Goal: Transaction & Acquisition: Purchase product/service

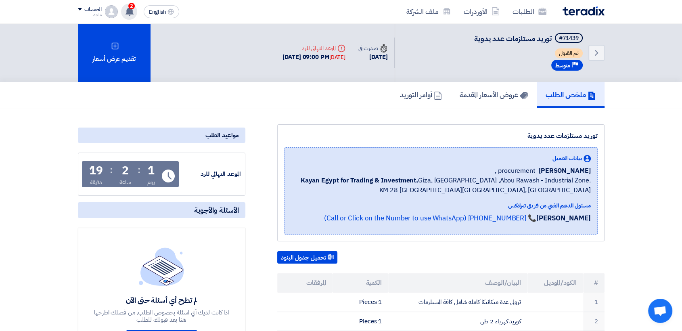
click at [133, 8] on icon at bounding box center [129, 11] width 9 height 9
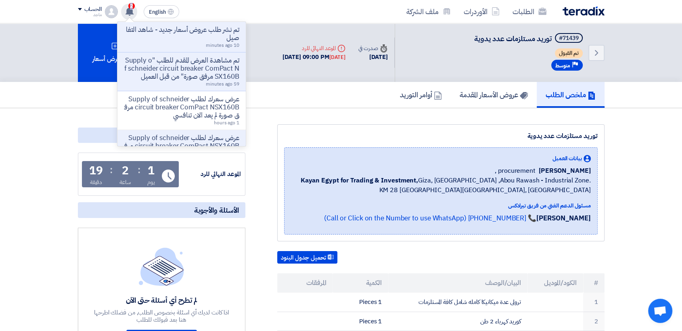
click at [133, 8] on icon at bounding box center [129, 11] width 9 height 9
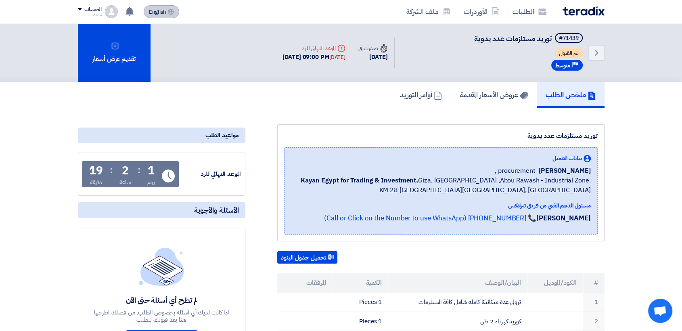
click at [154, 11] on span "English" at bounding box center [157, 12] width 17 height 6
click at [506, 11] on link "الطلبات" at bounding box center [529, 11] width 47 height 19
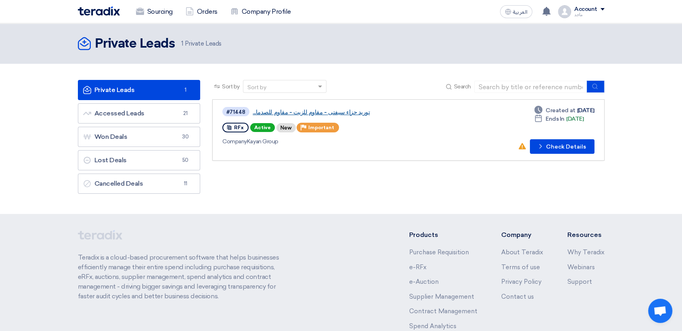
click at [262, 112] on link "توريد حزاء سيفتى - مقاوم للزيت - مقاوم للصدما..." at bounding box center [354, 112] width 202 height 7
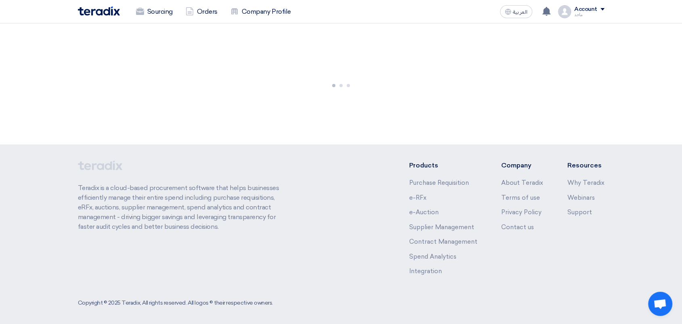
click at [262, 112] on div at bounding box center [341, 83] width 682 height 121
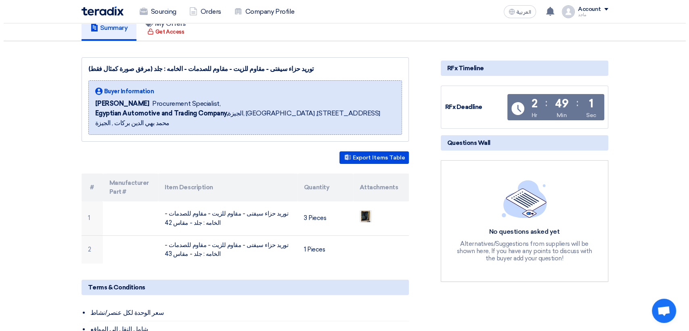
scroll to position [62, 0]
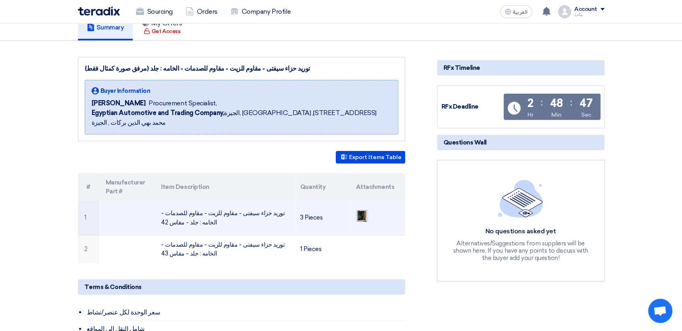
click at [359, 209] on img at bounding box center [361, 216] width 11 height 15
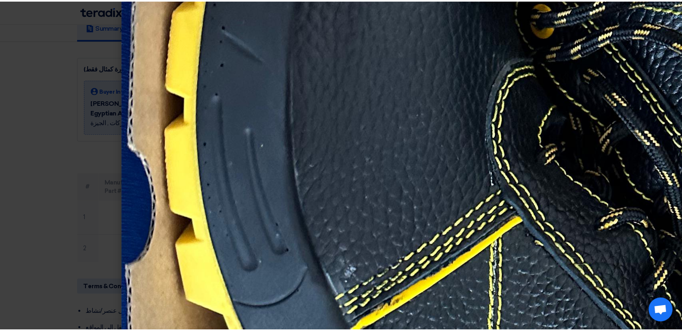
scroll to position [577, 0]
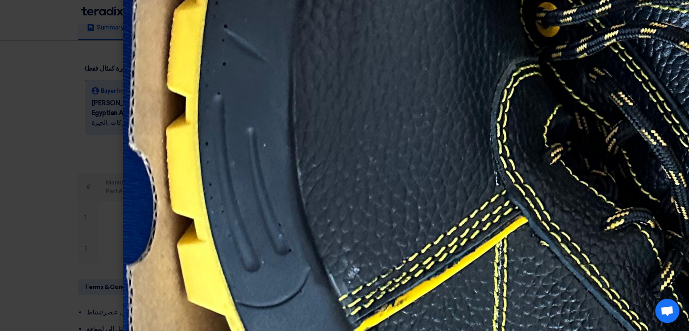
click at [28, 108] on modal-container at bounding box center [344, 165] width 689 height 331
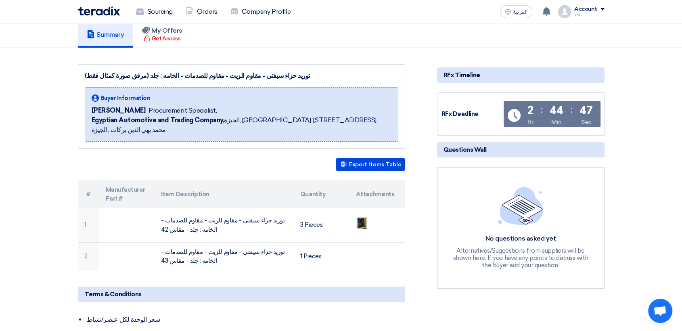
scroll to position [0, 0]
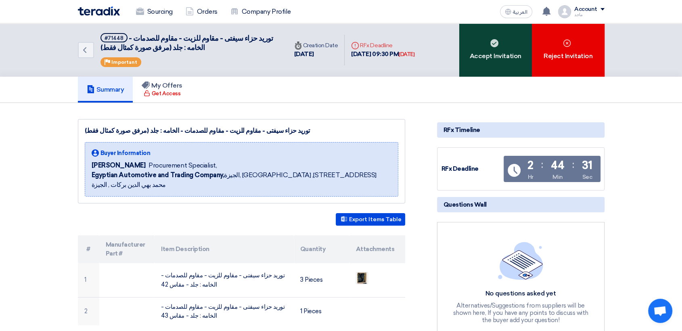
click at [492, 42] on use at bounding box center [494, 43] width 8 height 8
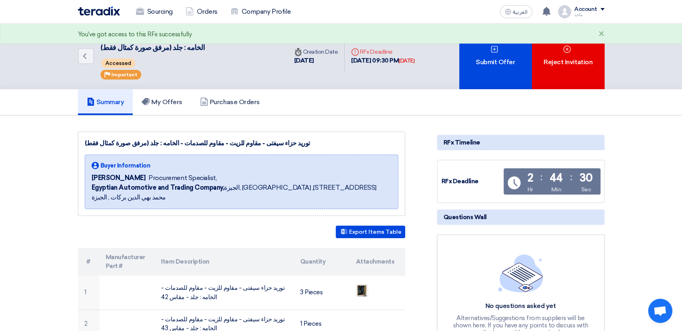
click at [492, 42] on div "Submit Offer" at bounding box center [495, 56] width 73 height 66
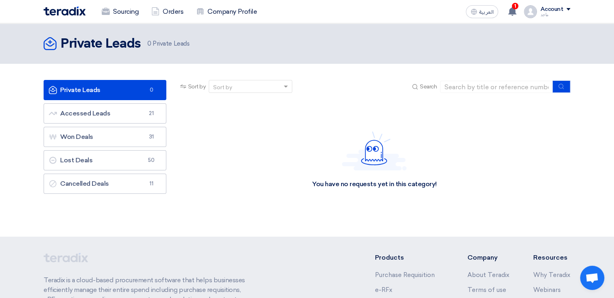
click at [555, 10] on div "Account" at bounding box center [551, 9] width 23 height 7
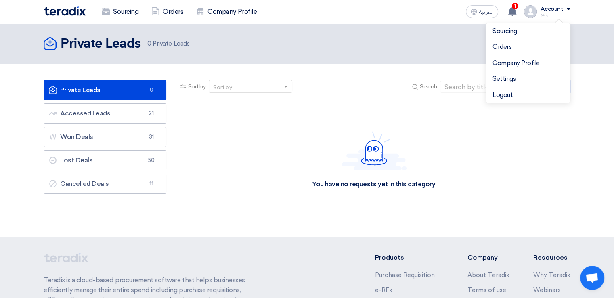
click at [455, 21] on div "Sourcing Orders Company Profile العربية ع 1 Congratulations, Kayan Group has aw…" at bounding box center [307, 11] width 539 height 23
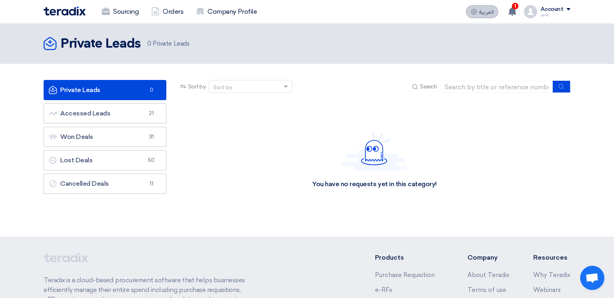
click at [484, 12] on span "العربية" at bounding box center [486, 12] width 15 height 6
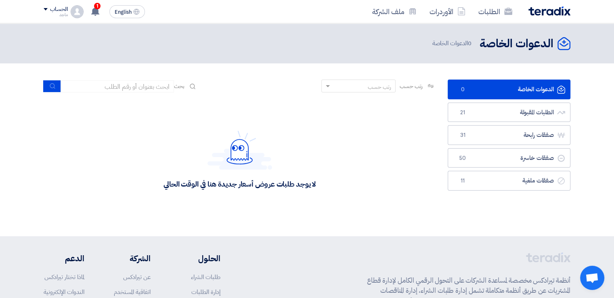
drag, startPoint x: 306, startPoint y: 200, endPoint x: 153, endPoint y: 181, distance: 153.7
drag, startPoint x: 153, startPoint y: 181, endPoint x: 241, endPoint y: 214, distance: 93.6
click at [241, 215] on div "لا يوجد طلبات عروض أسعار جديدة هنا في الوقت الحالي" at bounding box center [240, 159] width 392 height 121
click at [241, 214] on div "لا يوجد طلبات عروض أسعار جديدة هنا في الوقت الحالي" at bounding box center [240, 159] width 392 height 121
click at [306, 179] on div "لا يوجد طلبات عروض أسعار جديدة هنا في الوقت الحالي" at bounding box center [239, 183] width 152 height 9
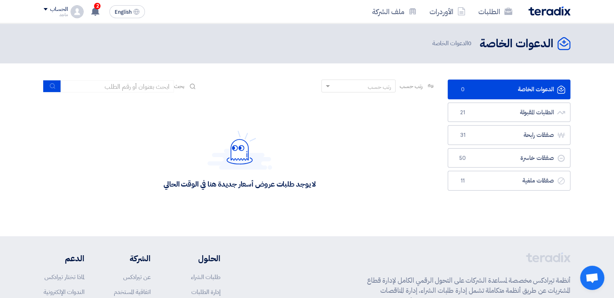
drag, startPoint x: 326, startPoint y: 180, endPoint x: 156, endPoint y: 204, distance: 171.9
click at [156, 204] on div "لا يوجد طلبات عروض أسعار جديدة هنا في الوقت الحالي" at bounding box center [240, 159] width 392 height 121
click at [177, 115] on div "لا يوجد طلبات عروض أسعار جديدة هنا في الوقت الحالي" at bounding box center [240, 159] width 392 height 121
click at [477, 112] on link "الطلبات المقبولة الطلبات المقبولة 21" at bounding box center [509, 113] width 123 height 20
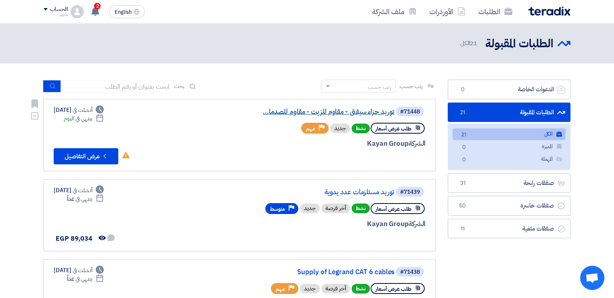
click at [356, 113] on link "توريد حزاء سيفتى - مقاوم للزيت - مقاوم للصدما..." at bounding box center [313, 111] width 161 height 7
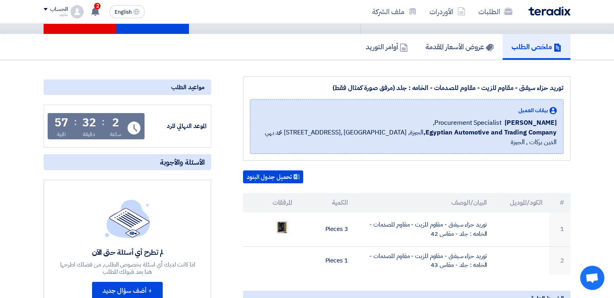
scroll to position [40, 0]
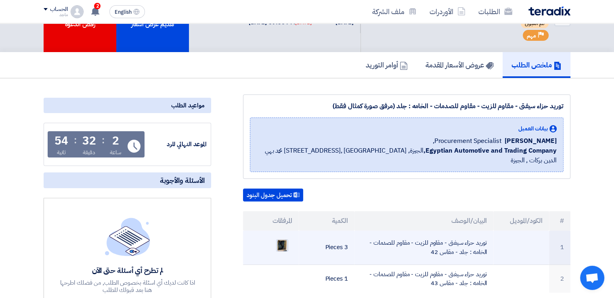
click at [281, 238] on img at bounding box center [281, 245] width 11 height 15
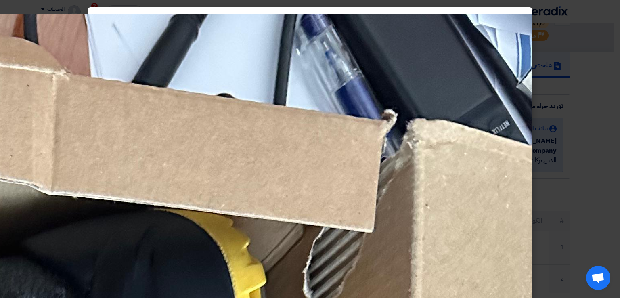
click at [614, 168] on modal-container at bounding box center [310, 149] width 620 height 298
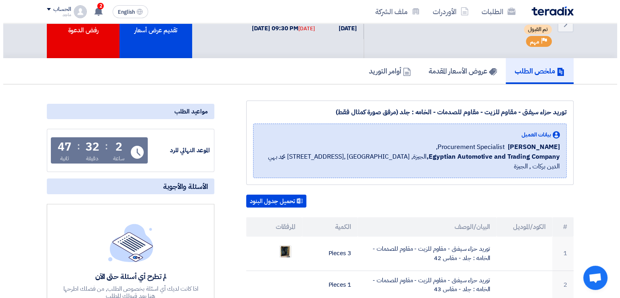
scroll to position [48, 0]
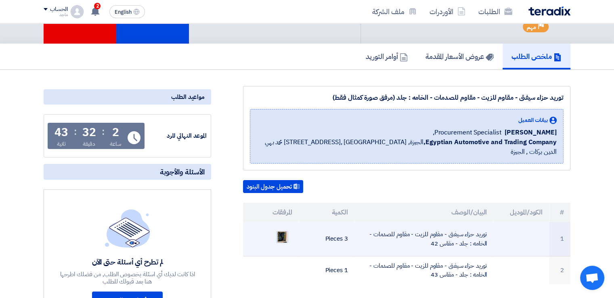
click at [279, 230] on img at bounding box center [281, 237] width 11 height 15
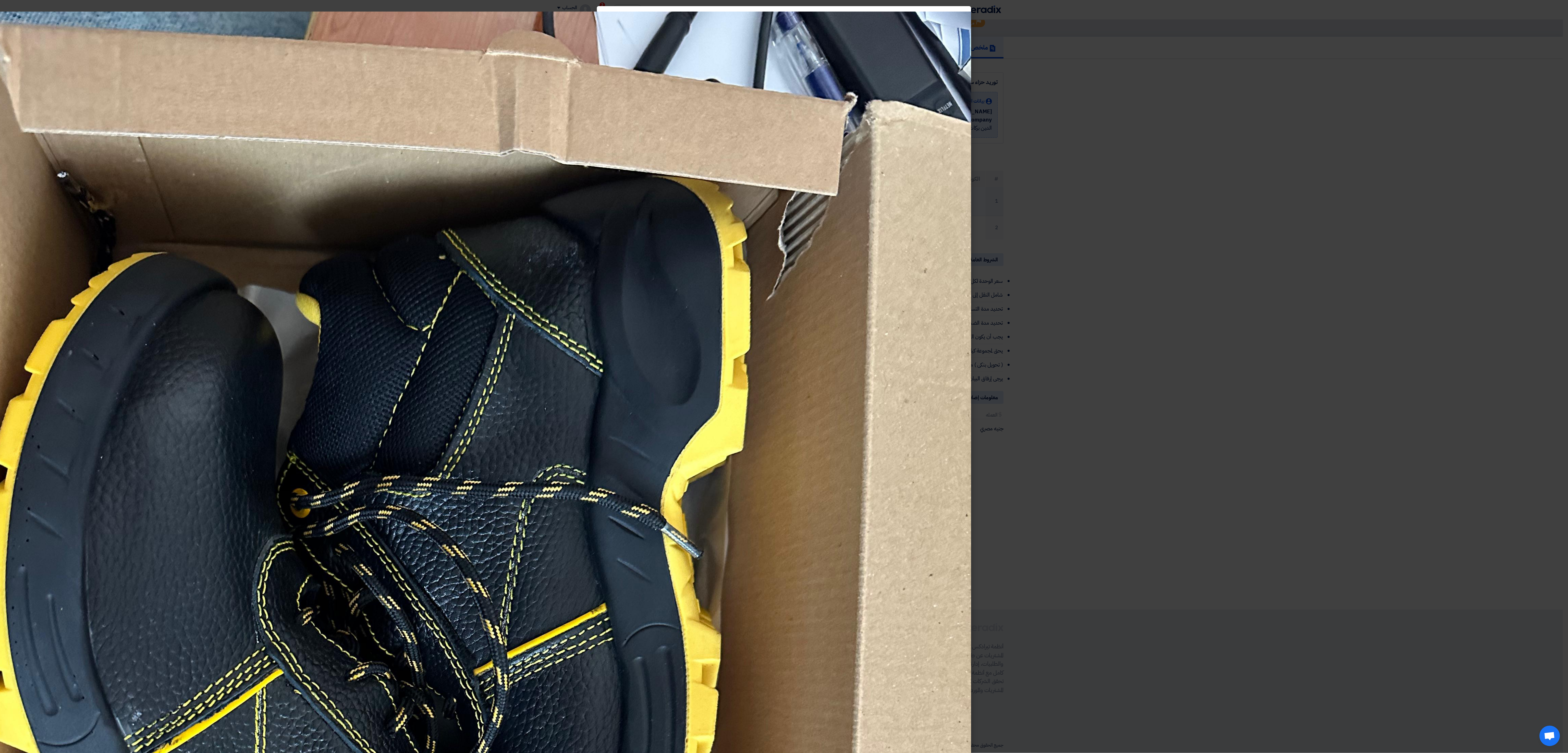
scroll to position [30, 0]
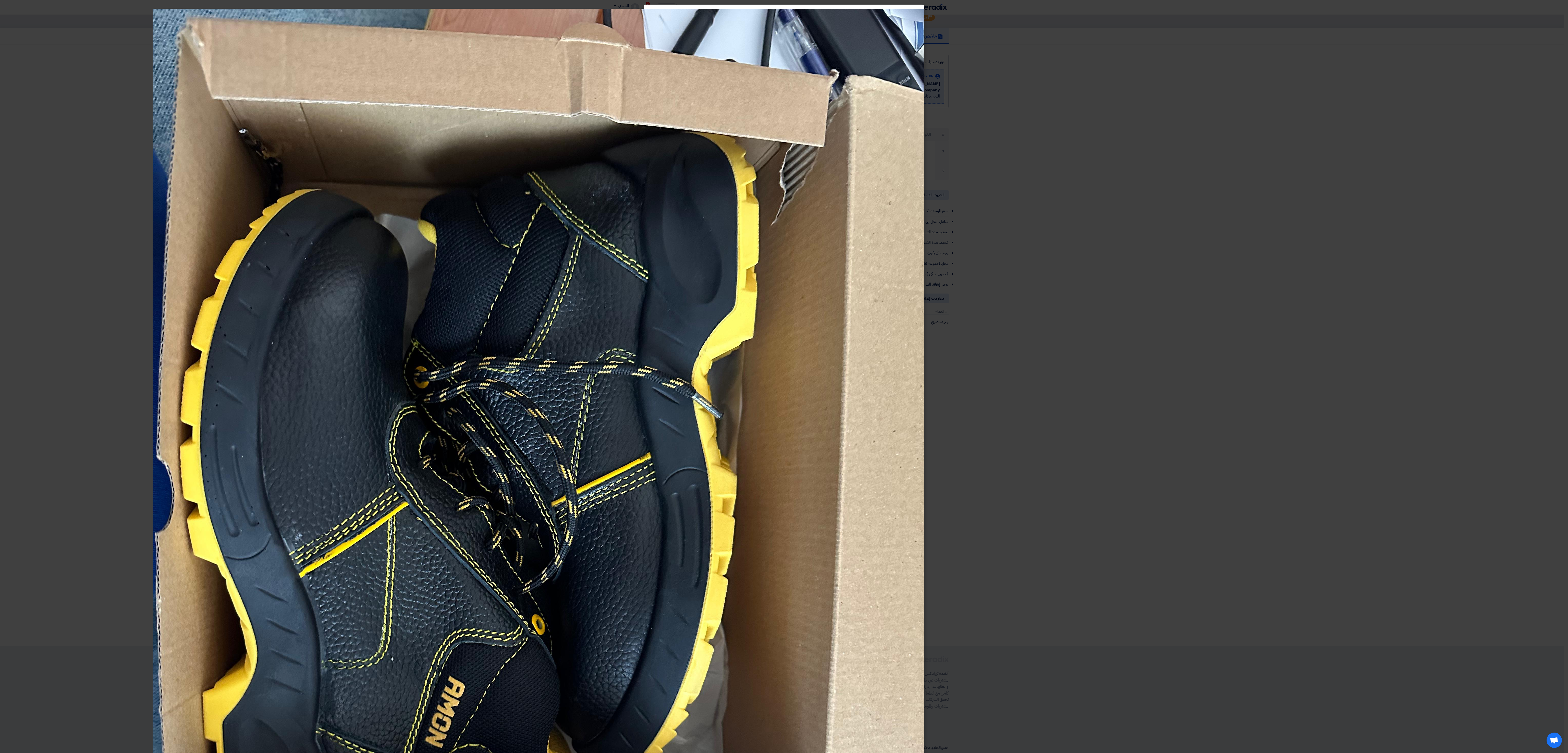
click at [385, 209] on img at bounding box center [538, 523] width 772 height 1029
click at [431, 209] on img at bounding box center [538, 523] width 772 height 1029
click at [431, 209] on modal-container at bounding box center [784, 376] width 1568 height 753
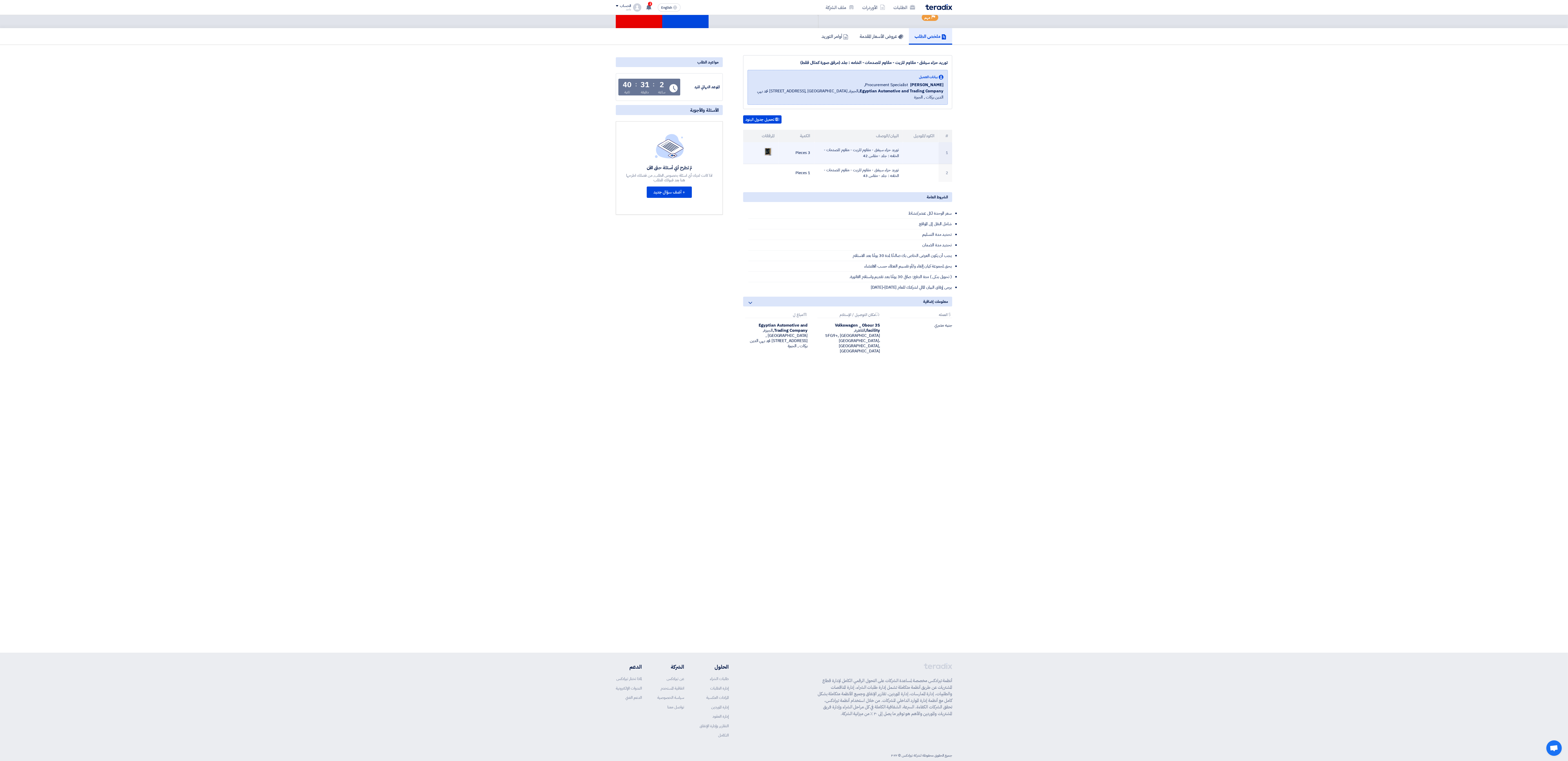
click at [436, 150] on img at bounding box center [768, 151] width 7 height 10
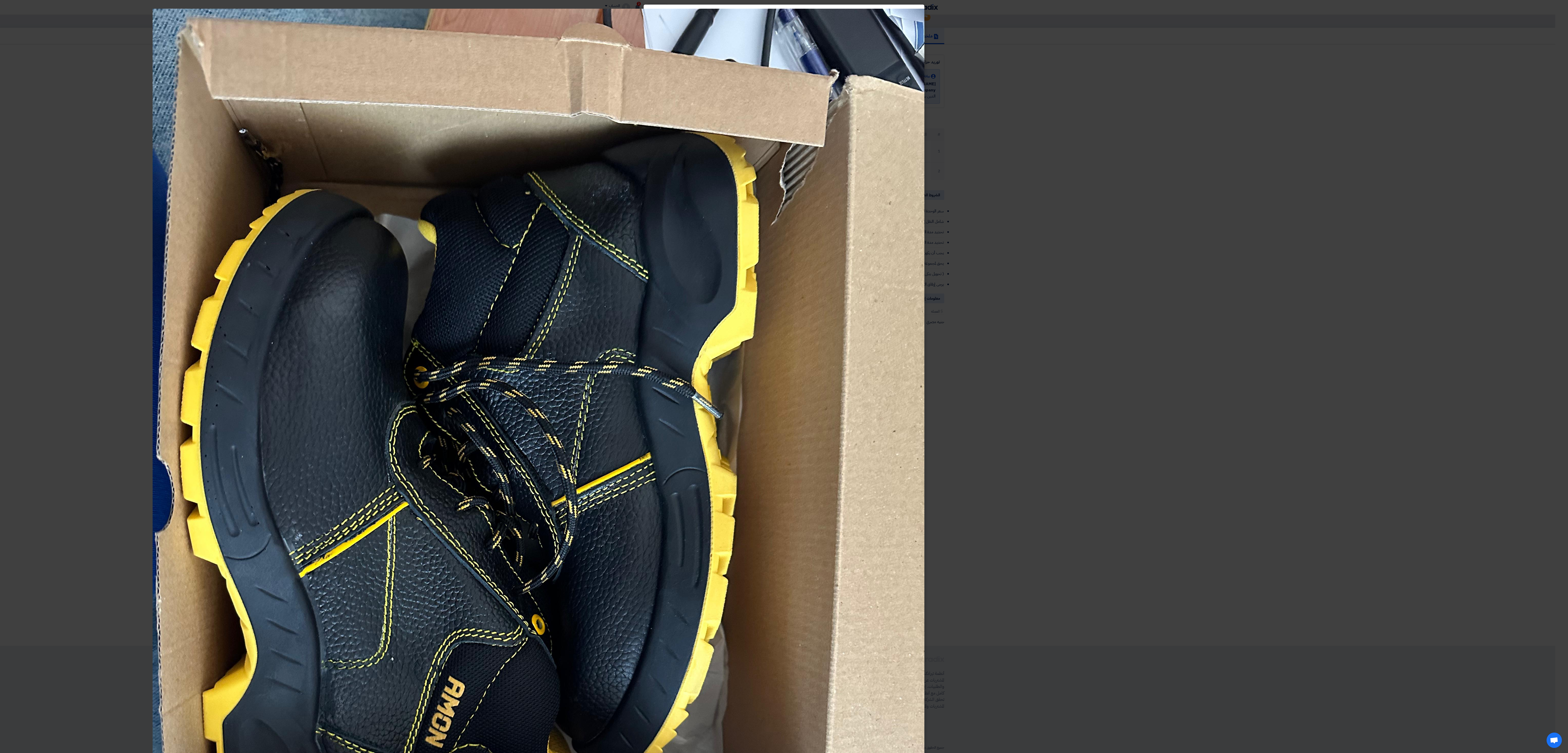
click at [431, 209] on modal-container at bounding box center [784, 376] width 1568 height 753
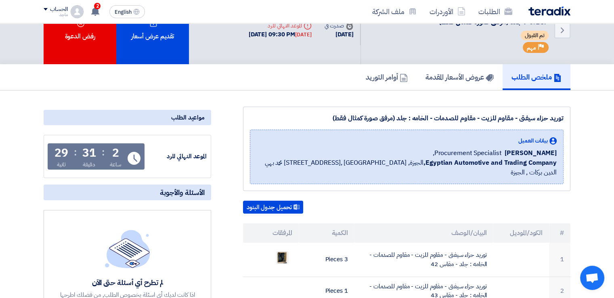
scroll to position [142, 0]
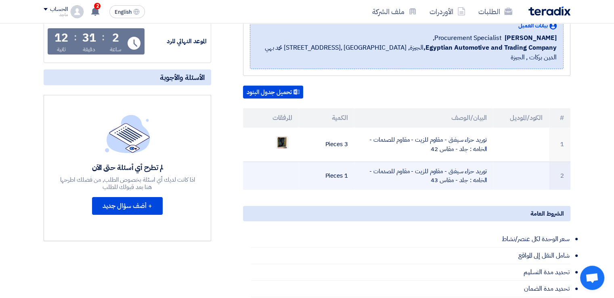
drag, startPoint x: 493, startPoint y: 159, endPoint x: 547, endPoint y: 157, distance: 53.3
click at [547, 161] on td at bounding box center [521, 175] width 56 height 28
drag, startPoint x: 430, startPoint y: 168, endPoint x: 490, endPoint y: 155, distance: 60.9
click at [490, 161] on td "توريد حزاء سيفتى - مقاوم للزيت - مقاوم للصدمات - الخامه : جلد - مقاس 43" at bounding box center [423, 175] width 139 height 28
copy td "توريد حزاء سيفتى - مقاوم للزيت - مقاوم للصدمات - الخامه : جلد - مقاس 43"
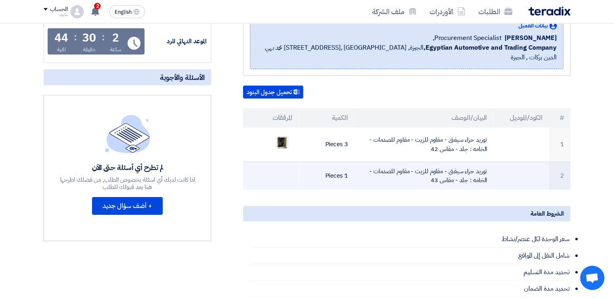
click at [284, 168] on td at bounding box center [271, 175] width 56 height 28
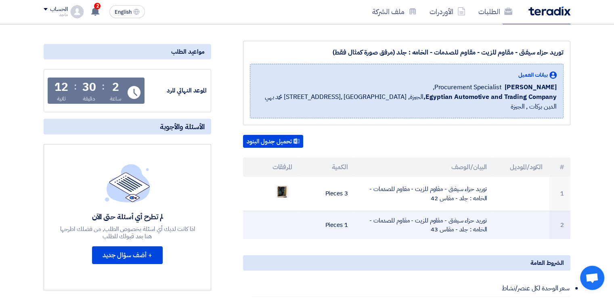
scroll to position [92, 0]
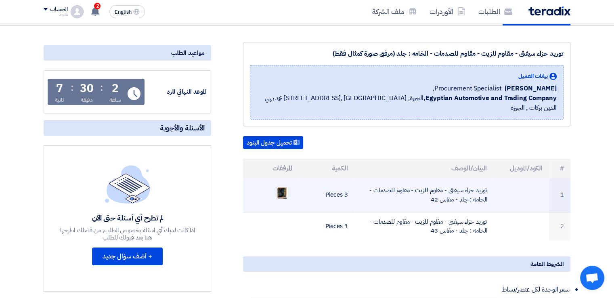
drag, startPoint x: 346, startPoint y: 184, endPoint x: 315, endPoint y: 179, distance: 31.5
click at [315, 179] on td "3 Pieces" at bounding box center [327, 195] width 56 height 34
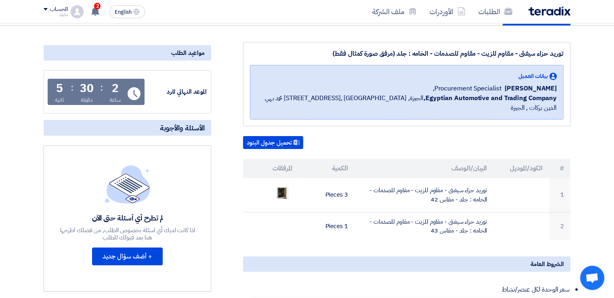
click at [312, 256] on div "الشروط العامة" at bounding box center [406, 263] width 327 height 15
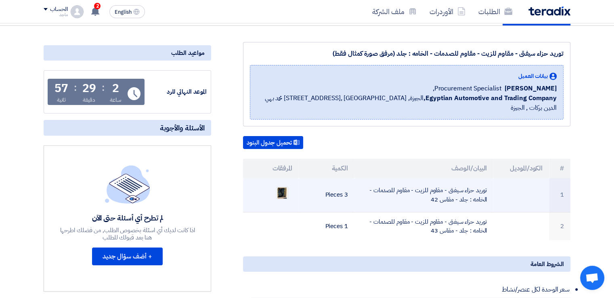
drag, startPoint x: 293, startPoint y: 185, endPoint x: 276, endPoint y: 189, distance: 17.8
click at [276, 189] on td at bounding box center [271, 195] width 56 height 34
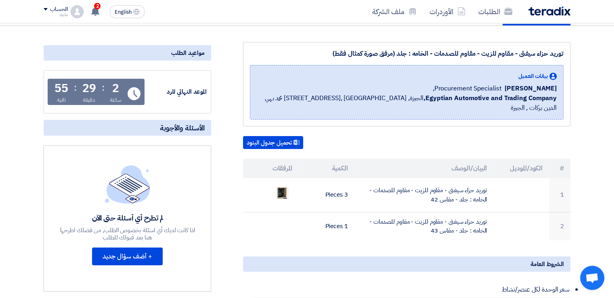
click at [211, 247] on div "مواعيد الطلب الموعد النهائي للرد Time Remaining 2 ساعة : 29 دقيقة : 55 ثانية ال…" at bounding box center [128, 285] width 180 height 486
